Goal: Navigation & Orientation: Find specific page/section

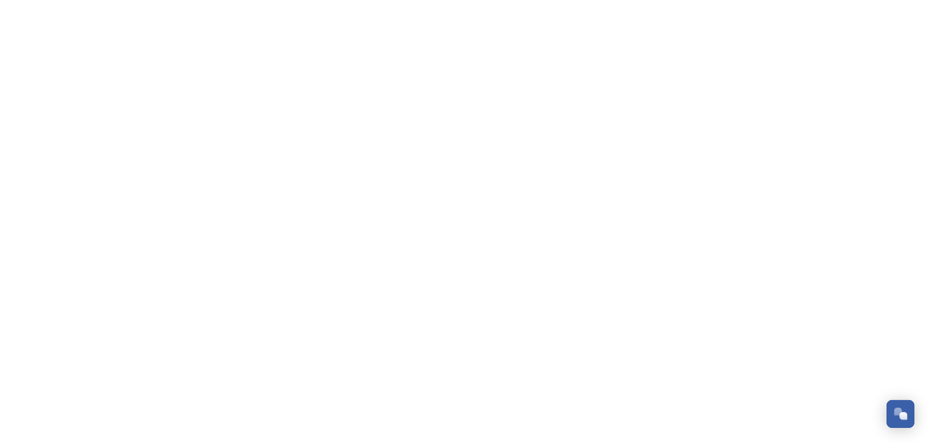
scroll to position [233, 0]
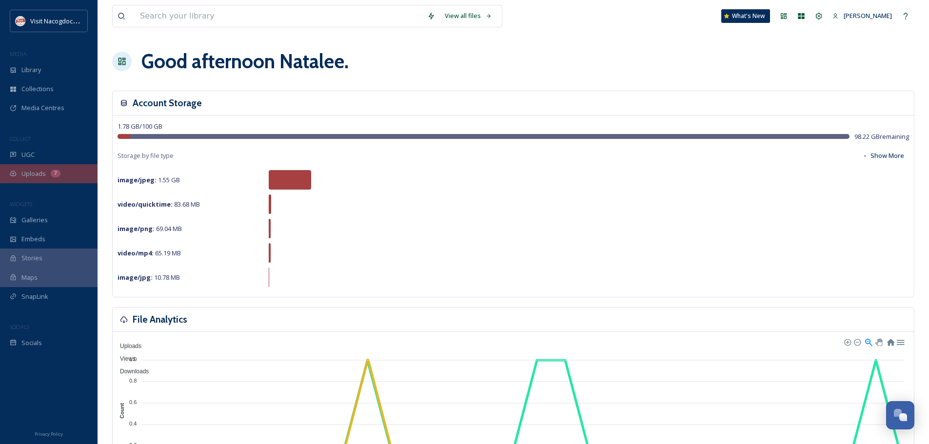
click at [47, 180] on div "Uploads 7" at bounding box center [49, 173] width 98 height 19
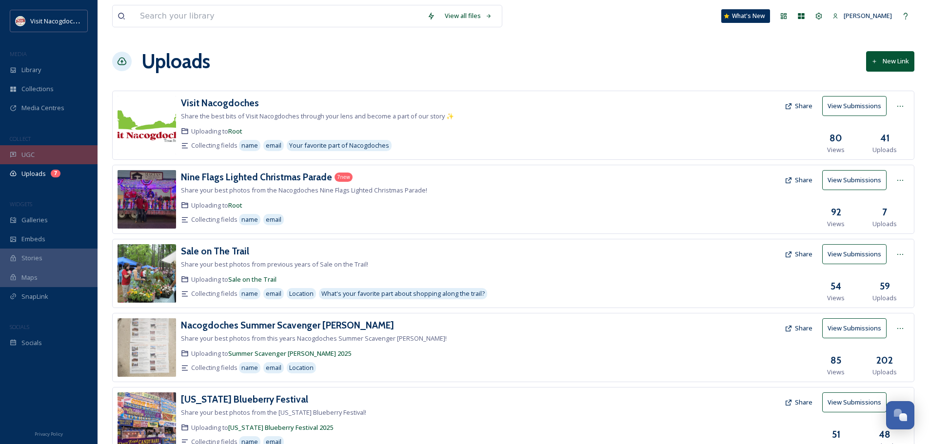
click at [56, 147] on div "UGC" at bounding box center [49, 154] width 98 height 19
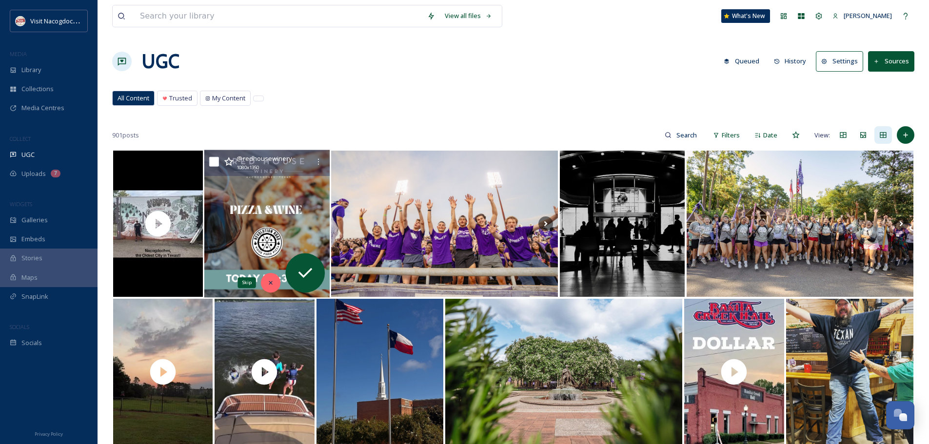
click at [270, 291] on div "Skip" at bounding box center [271, 283] width 20 height 20
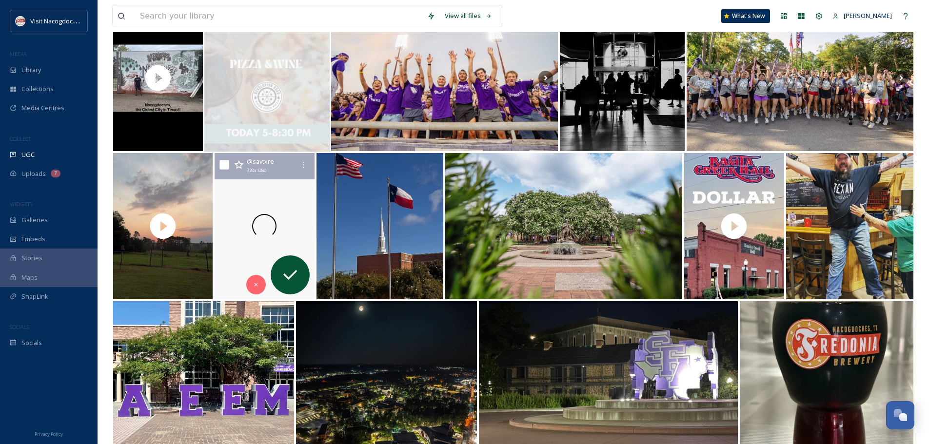
scroll to position [146, 0]
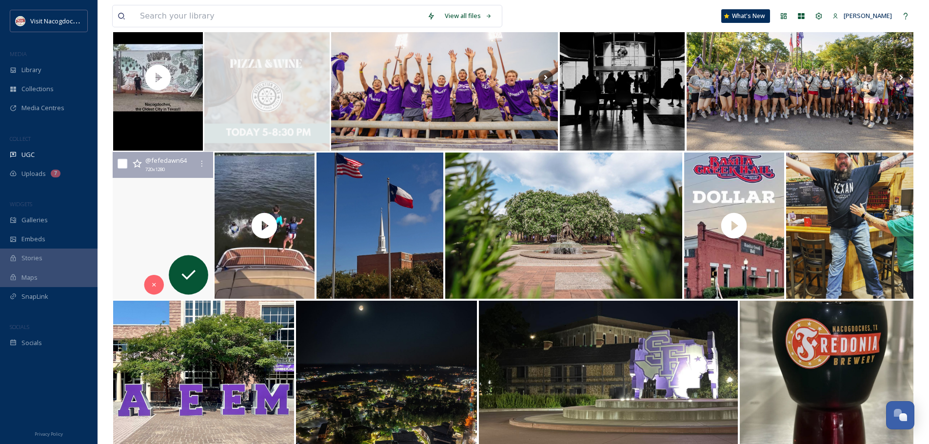
click at [183, 217] on video ".\aClouds speak in whispers.\a~ author unknown\a•\aAfter a big, bad storm this …" at bounding box center [163, 226] width 100 height 148
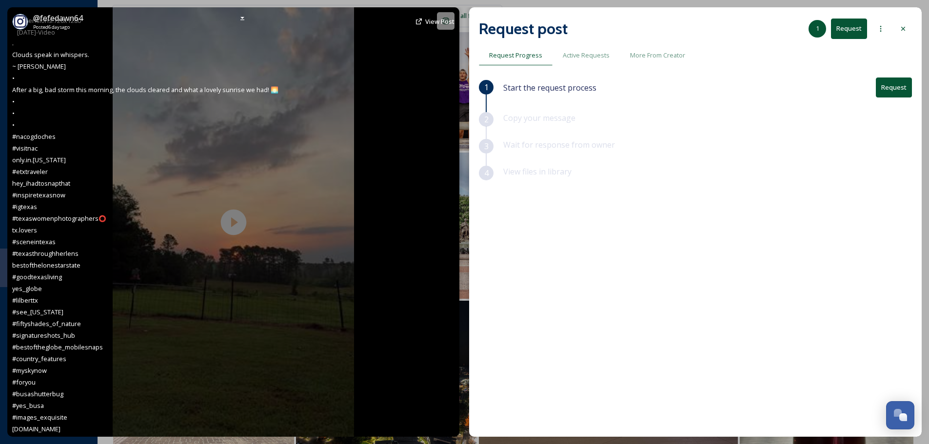
click at [233, 226] on div "@ fefedawn64 Posted [DATE] View Post . Clouds speak in whispers. ~ [PERSON_NAME…" at bounding box center [233, 222] width 452 height 430
click at [328, 208] on div "@ fefedawn64 Posted [DATE] View Post . Clouds speak in whispers. ~ [PERSON_NAME…" at bounding box center [233, 222] width 452 height 430
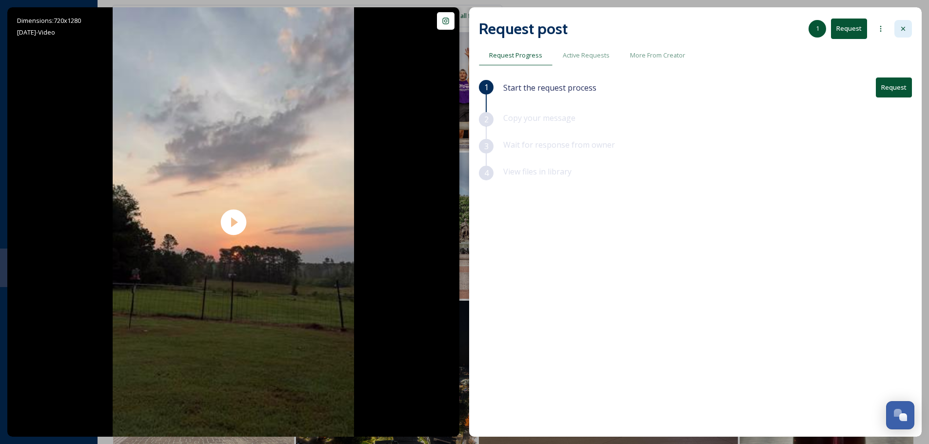
click at [901, 33] on div at bounding box center [903, 29] width 18 height 18
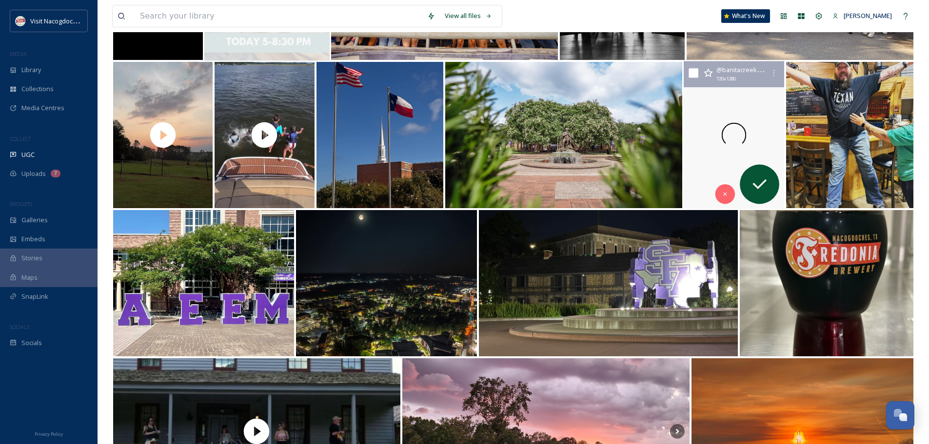
scroll to position [390, 0]
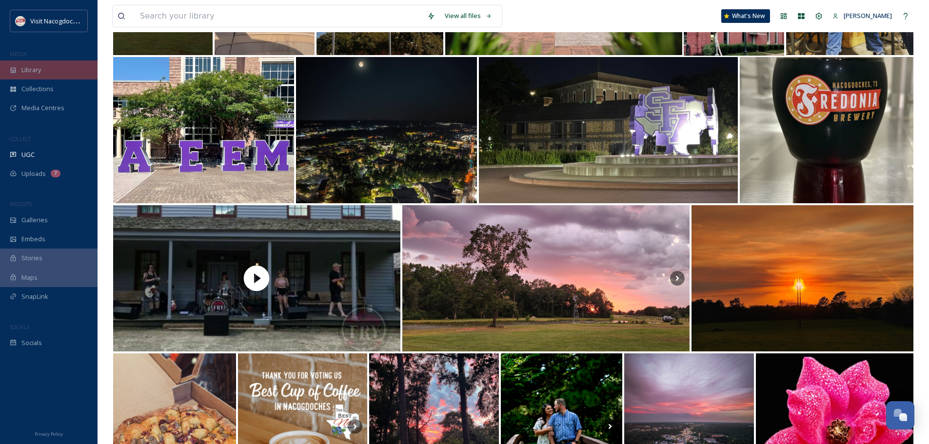
click at [25, 71] on span "Library" at bounding box center [31, 69] width 20 height 9
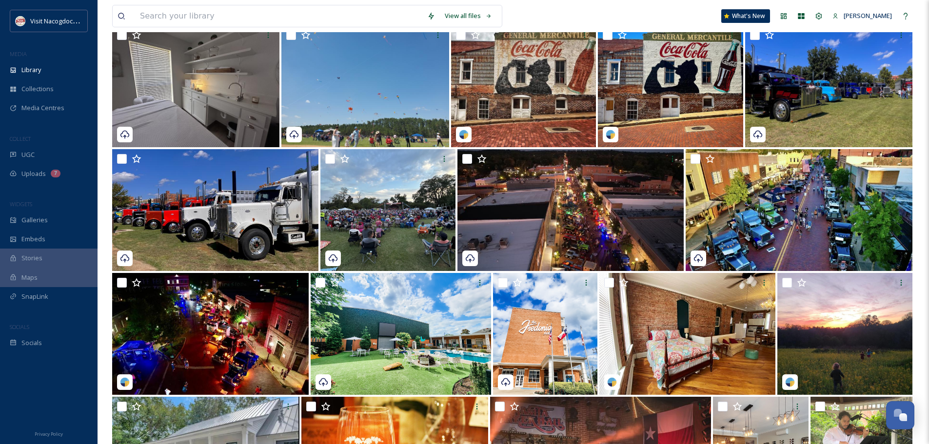
scroll to position [390, 0]
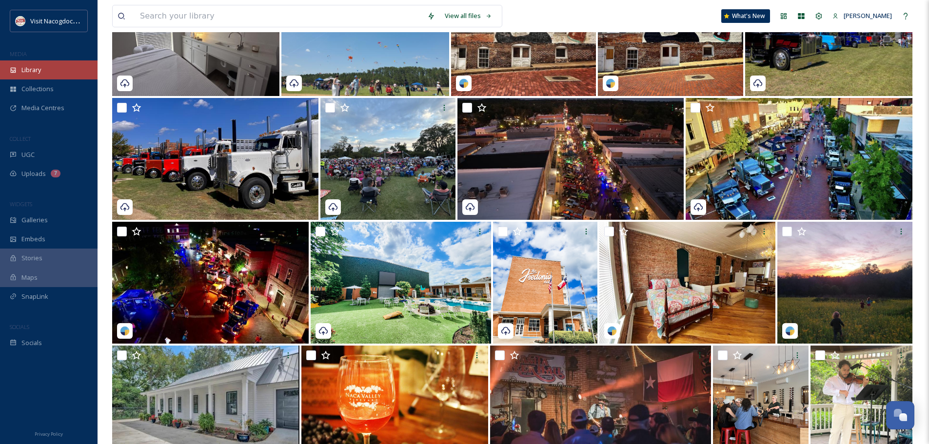
click at [37, 77] on div "Library" at bounding box center [49, 69] width 98 height 19
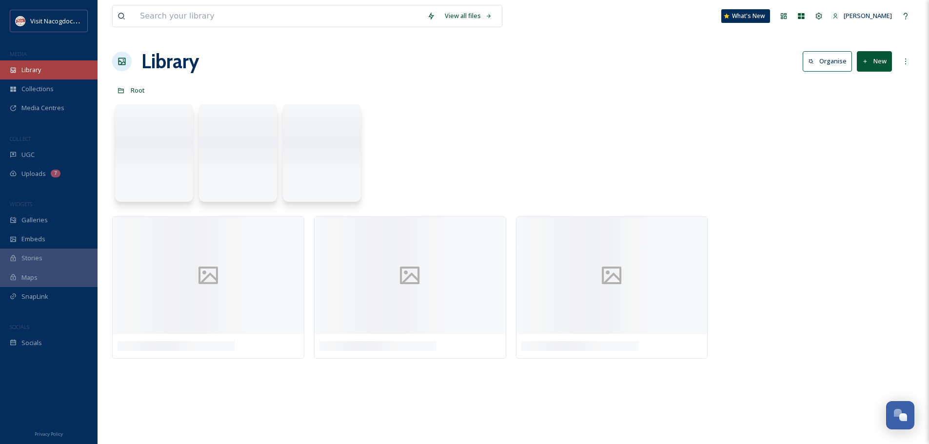
scroll to position [0, 0]
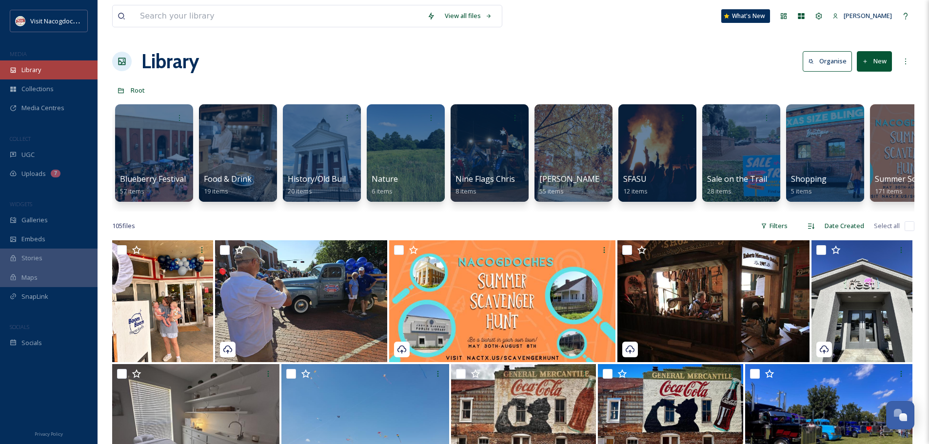
click at [37, 77] on div "Library" at bounding box center [49, 69] width 98 height 19
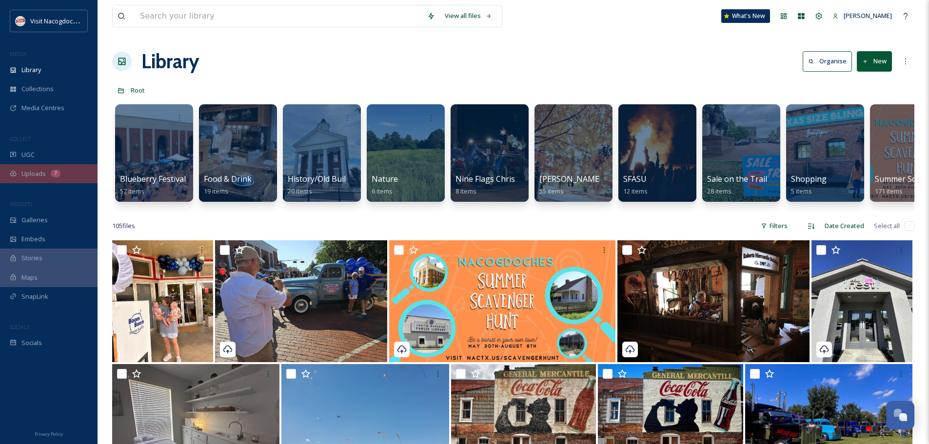
click at [72, 181] on div "Uploads 7" at bounding box center [49, 173] width 98 height 19
